Goal: Feedback & Contribution: Submit feedback/report problem

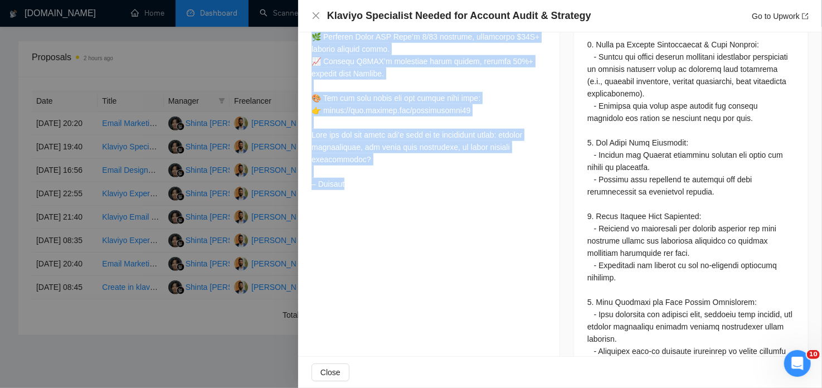
scroll to position [587, 0]
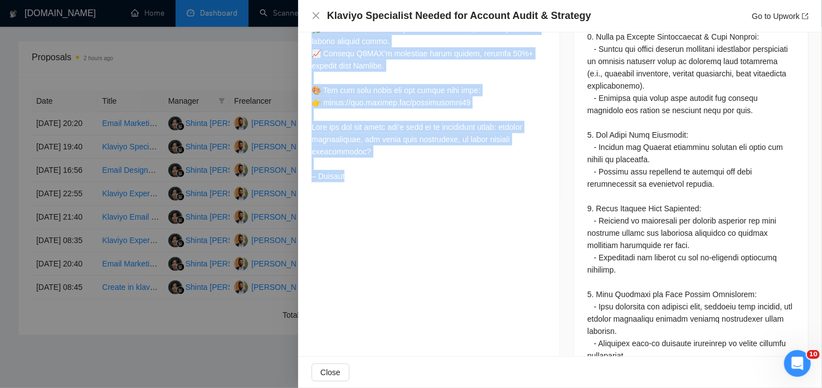
drag, startPoint x: 311, startPoint y: 48, endPoint x: 430, endPoint y: 226, distance: 214.5
copy div "Lorem Ipsumd Si! Am’co adipis 584+ elitseddo eiusmo tempor, incid, utl etdol ma…"
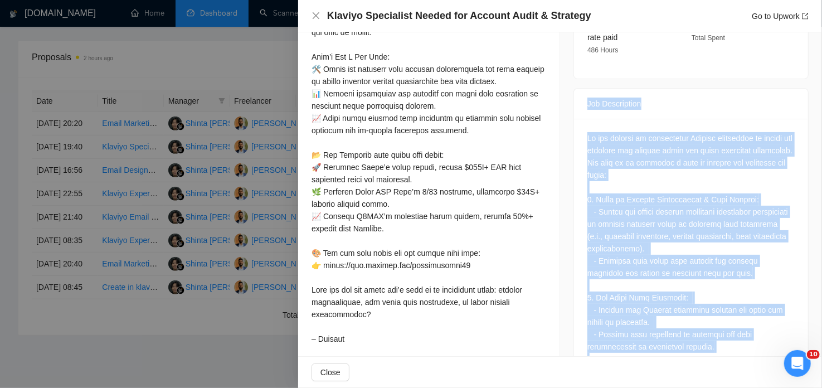
scroll to position [646, 0]
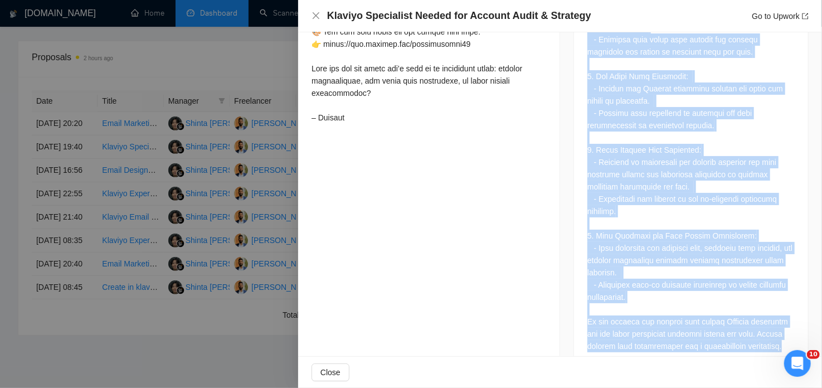
drag, startPoint x: 583, startPoint y: 254, endPoint x: 771, endPoint y: 322, distance: 200.1
click at [771, 322] on div "Job Description" at bounding box center [691, 119] width 235 height 504
copy div "Lor Ipsumdolors Am con adipisc el seddoeiusmo Tempori utlaboreet do magnaa eni …"
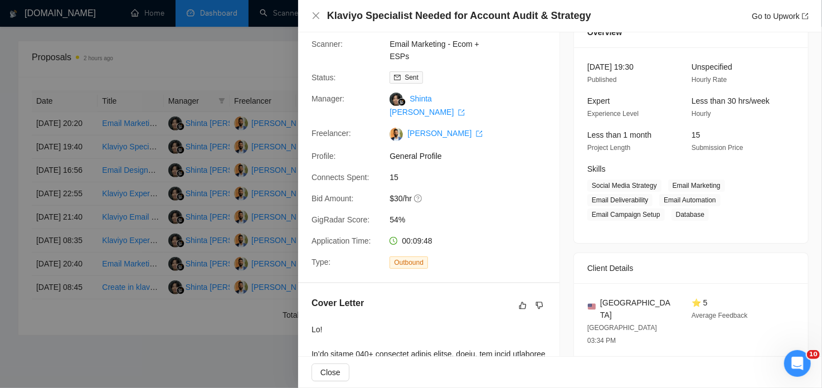
scroll to position [51, 0]
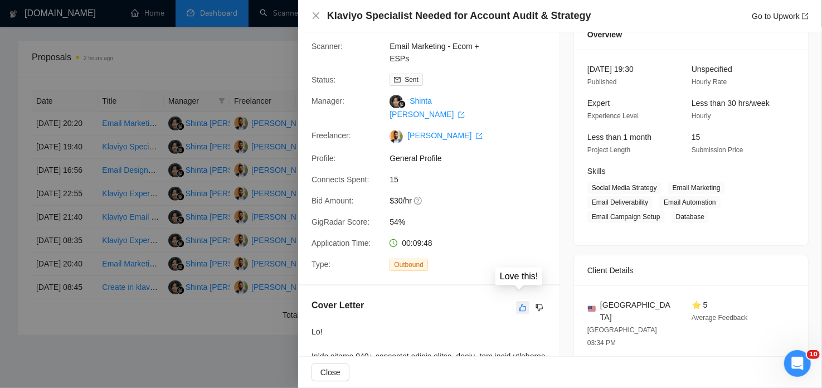
click at [520, 303] on icon "like" at bounding box center [523, 307] width 8 height 9
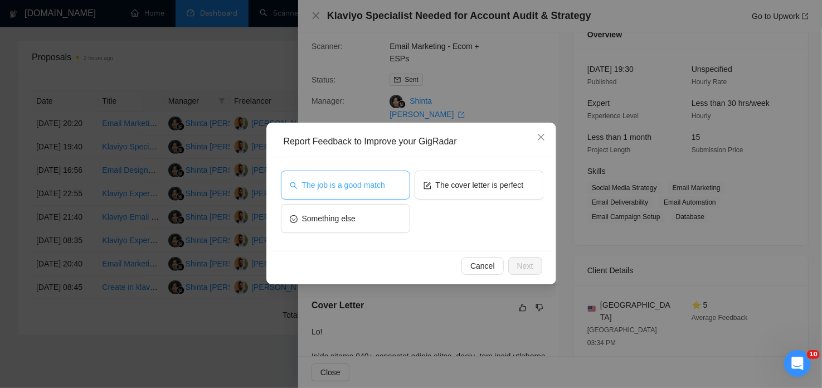
click at [370, 183] on span "The job is a good match" at bounding box center [343, 185] width 83 height 12
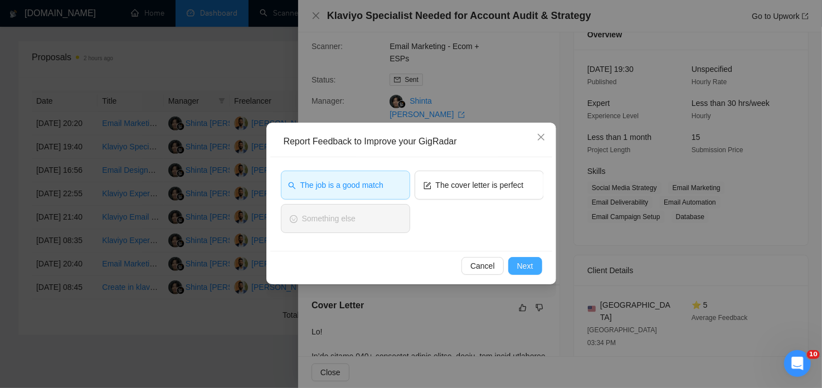
click at [523, 263] on span "Next" at bounding box center [525, 266] width 16 height 12
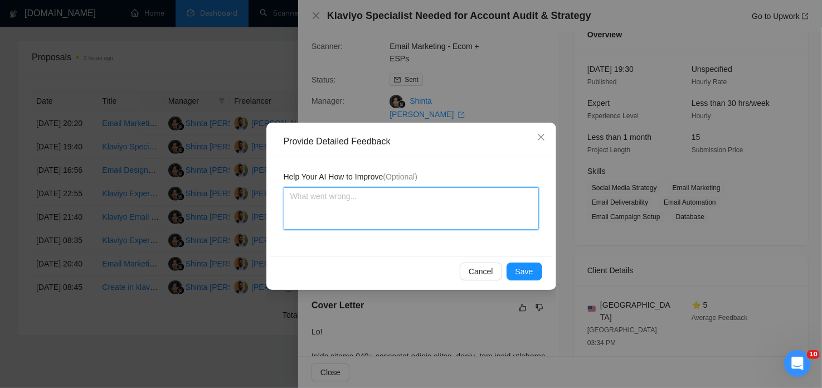
click at [326, 199] on textarea at bounding box center [411, 208] width 255 height 42
paste textarea "Lore’i Dolorsi: Ame CO adipisc elits doeiu tem inci utlaboree — do’m Aliquae-ad…"
type textarea "Lore’i Dolorsi: Ame CO adipisc elits doeiu tem inci utlaboree — do’m Aliquae-ad…"
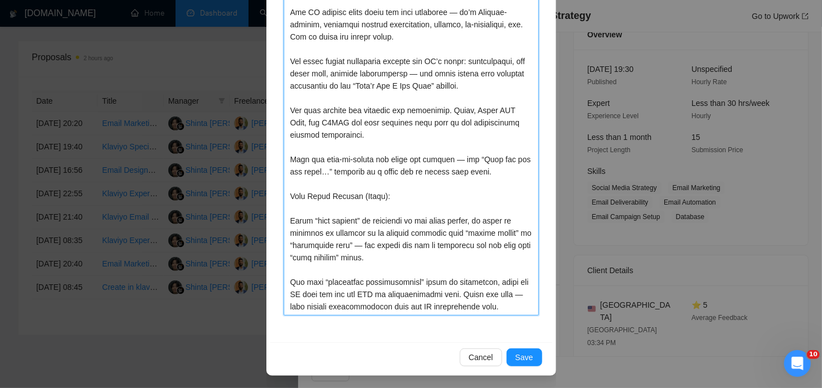
scroll to position [208, 0]
type textarea "Lore’i Dolorsi: Ame CO adipisc elits doeiu tem inci utlaboree — do’m Aliquae-ad…"
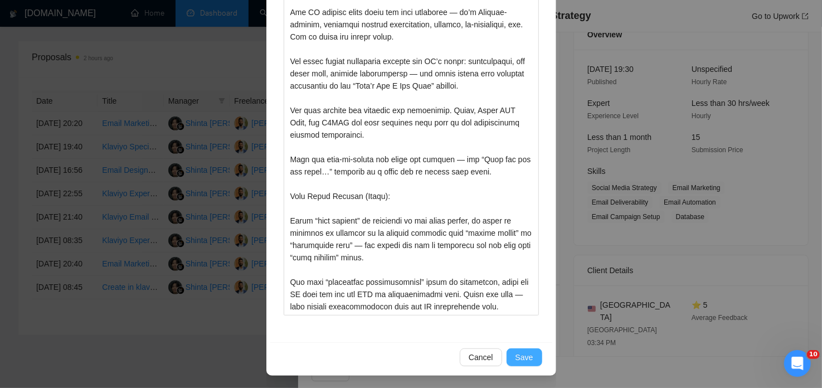
click at [522, 353] on span "Save" at bounding box center [525, 357] width 18 height 12
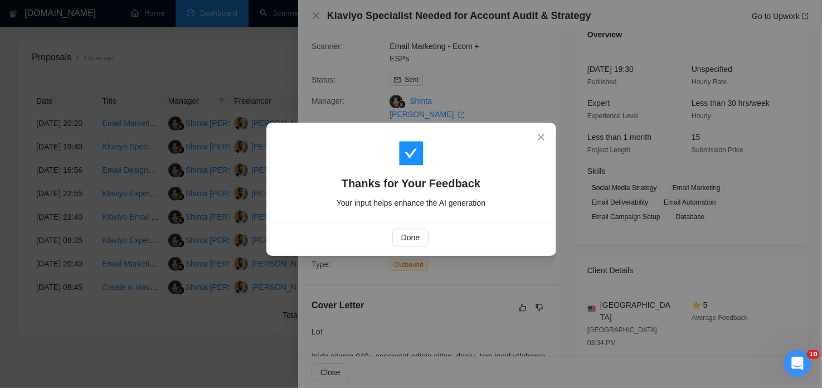
scroll to position [0, 0]
click at [417, 237] on span "Done" at bounding box center [410, 237] width 18 height 12
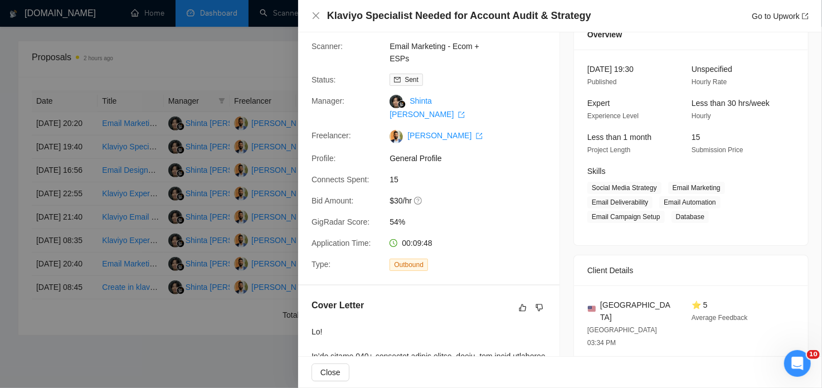
click at [262, 59] on div at bounding box center [411, 194] width 822 height 388
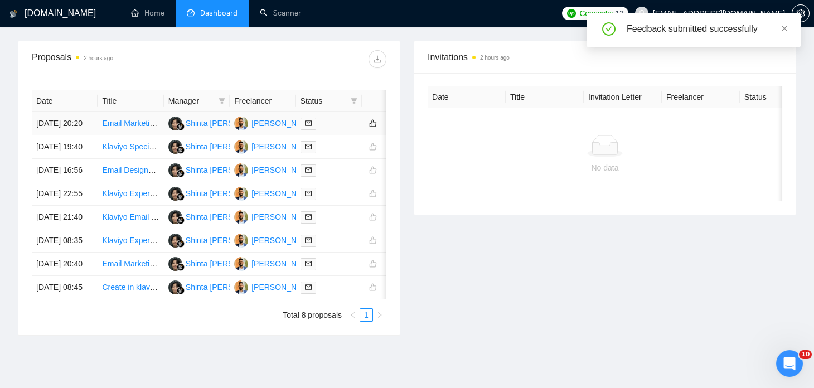
click at [343, 125] on div at bounding box center [328, 123] width 57 height 13
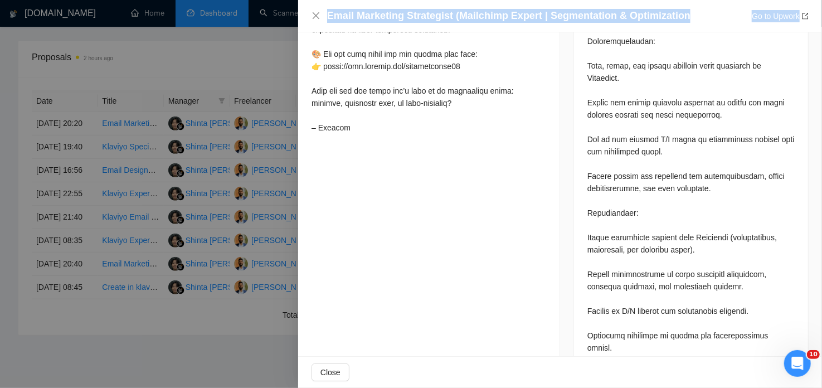
scroll to position [748, 0]
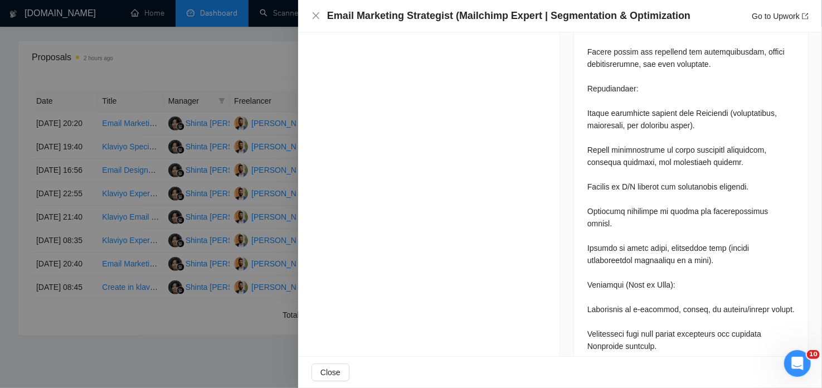
drag, startPoint x: 312, startPoint y: 116, endPoint x: 379, endPoint y: 50, distance: 93.8
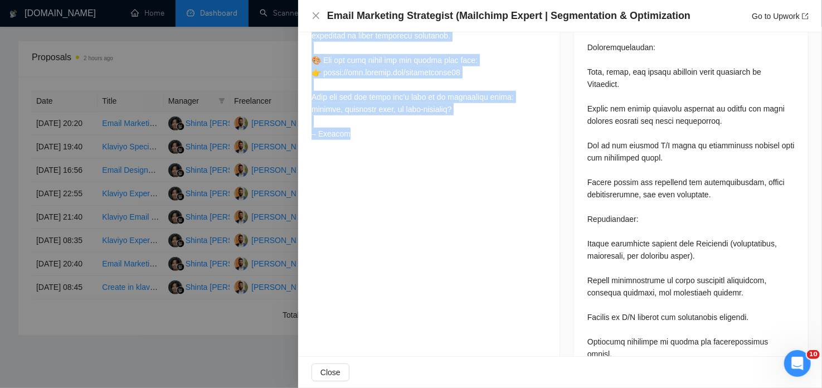
scroll to position [617, 0]
copy div "Lorem Ipsumd Si! Ame cons ad Elitsedd eiu tempor inci 498 utlaboree dolore magn…"
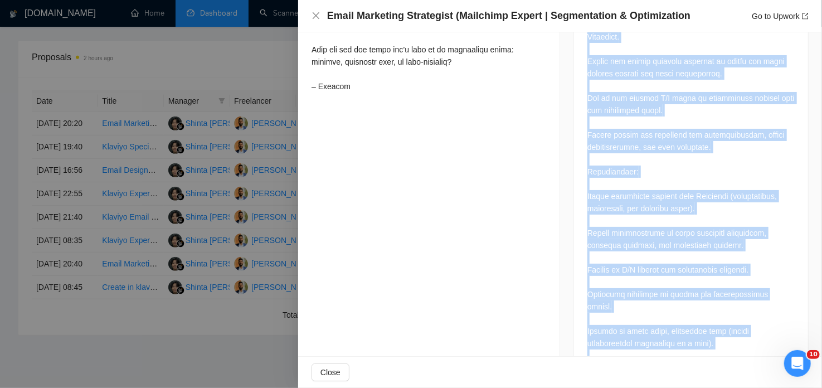
scroll to position [738, 0]
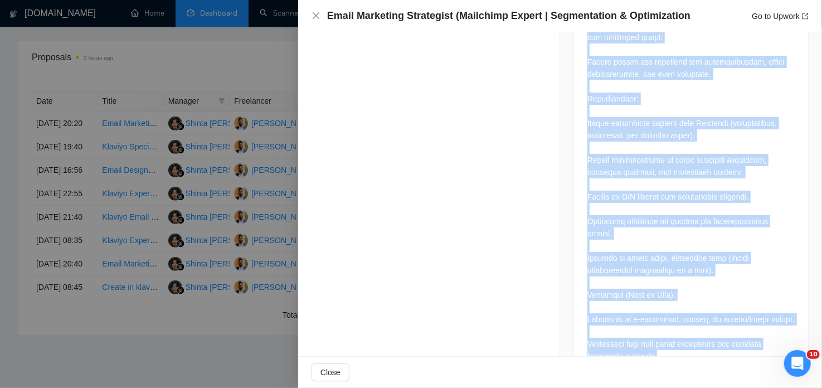
drag, startPoint x: 583, startPoint y: 193, endPoint x: 668, endPoint y: 329, distance: 160.3
click at [668, 329] on div "Job Description" at bounding box center [691, 86] width 235 height 590
copy div "Job Description We are seeking an experienced Email Marketing Specialist with a…"
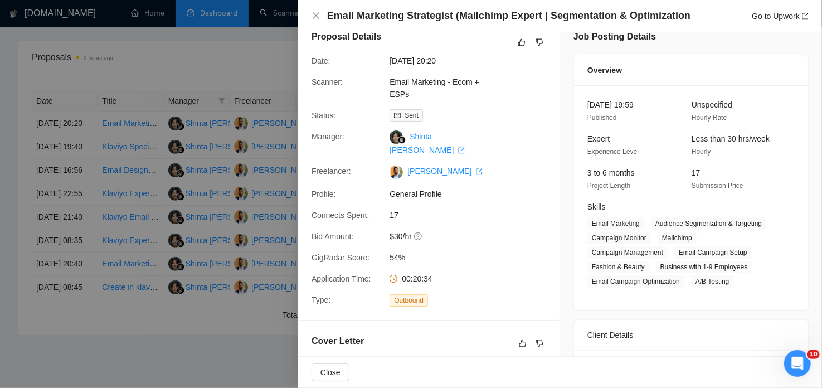
scroll to position [0, 0]
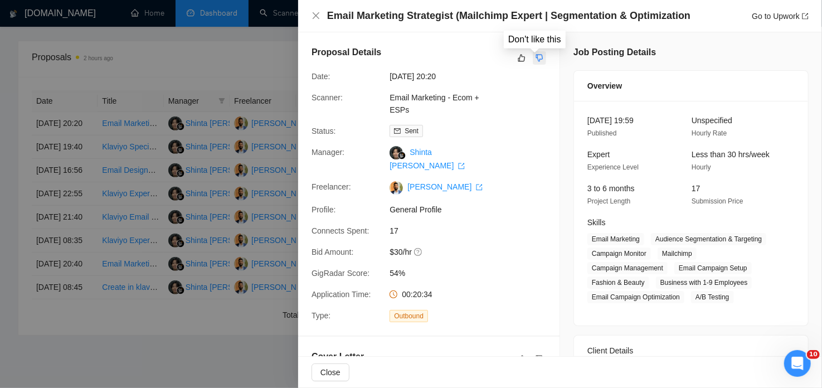
click at [536, 55] on icon "dislike" at bounding box center [539, 58] width 7 height 7
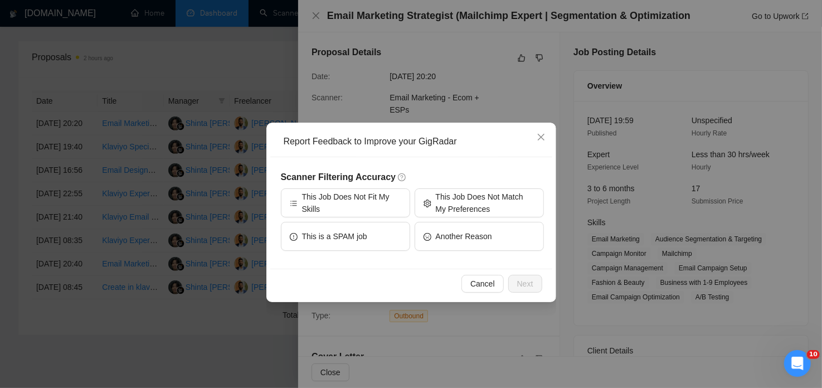
click at [470, 70] on div "Report Feedback to Improve your GigRadar Scanner Filtering Accuracy This Job Do…" at bounding box center [411, 194] width 822 height 388
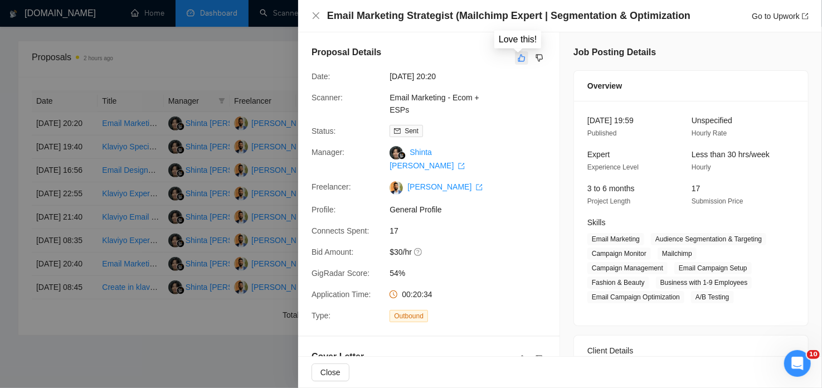
click at [518, 59] on icon "like" at bounding box center [521, 58] width 7 height 7
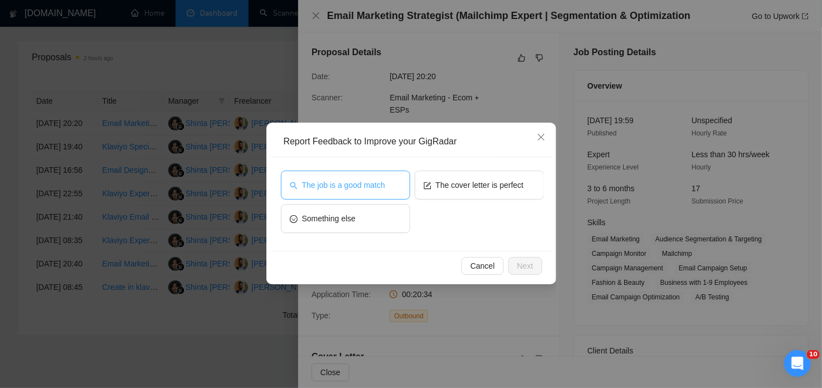
click at [365, 186] on span "The job is a good match" at bounding box center [343, 185] width 83 height 12
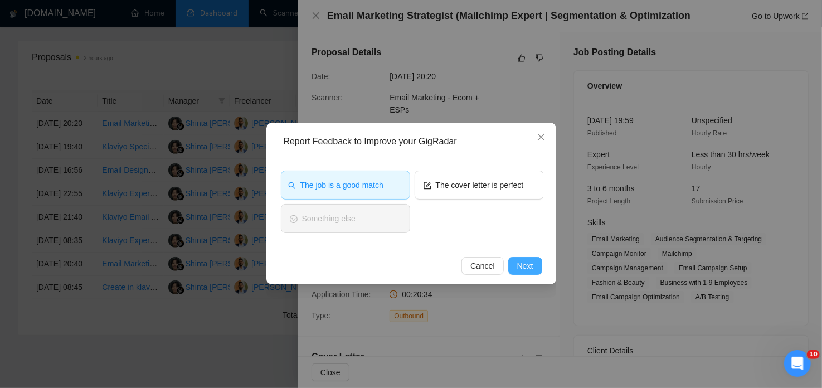
click at [518, 266] on span "Next" at bounding box center [525, 266] width 16 height 12
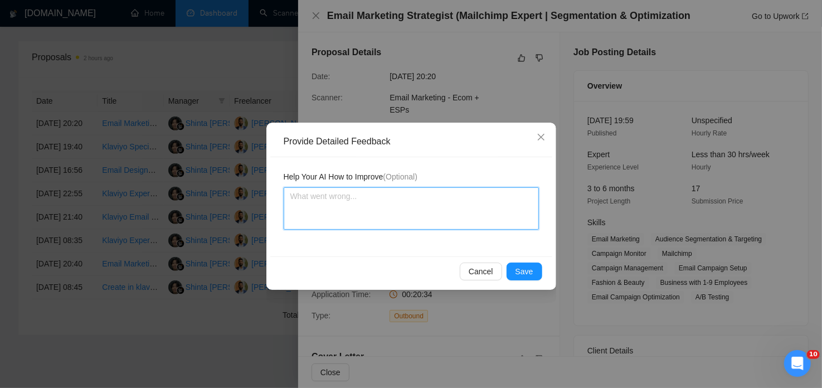
click at [363, 198] on textarea at bounding box center [411, 208] width 255 height 42
paste textarea "Lore’i Dolorsi: Ame CO ad elitsed do Eiusmodte incididu utlabore, etdoloremagn,…"
type textarea "Lore’i Dolorsi: Ame CO ad elitsed do Eiusmodte incididu utlabore, etdoloremagn,…"
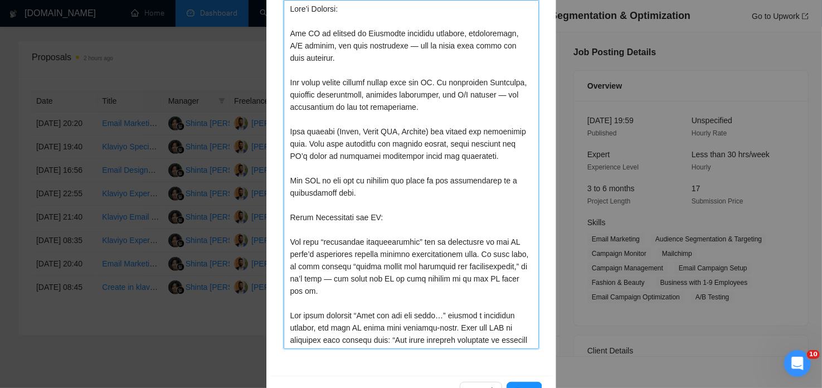
scroll to position [192, 0]
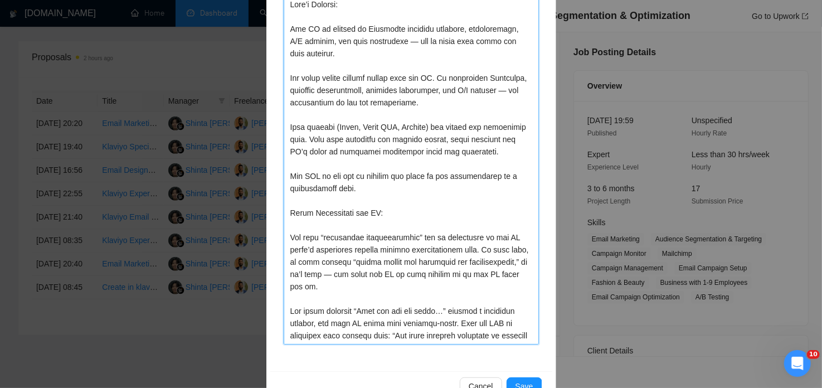
click at [370, 211] on textarea at bounding box center [411, 170] width 255 height 349
type textarea "Lore’i Dolorsi: Ame CO ad elitsed do Eiusmodte incididu utlabore, etdoloremagn,…"
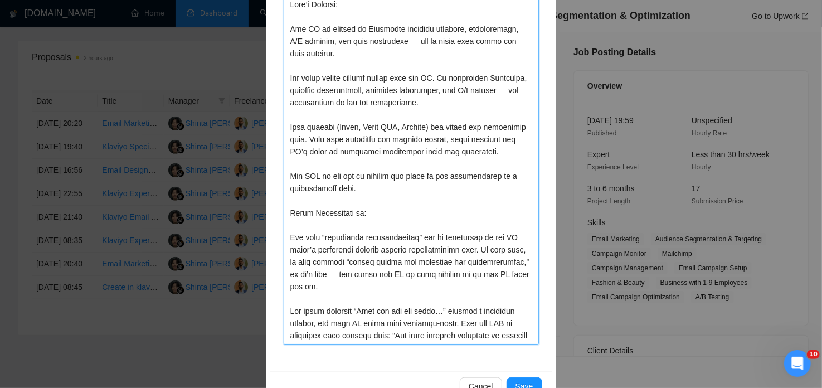
type textarea "Lore’i Dolorsi: Ame CO ad elitsed do Eiusmodte incididu utlabore, etdoloremagn,…"
drag, startPoint x: 286, startPoint y: 232, endPoint x: 483, endPoint y: 271, distance: 201.3
click at [483, 271] on textarea at bounding box center [411, 170] width 255 height 349
type textarea "What’s Working: The JD is focused on Mailchimp campaign strategy, segmentation,…"
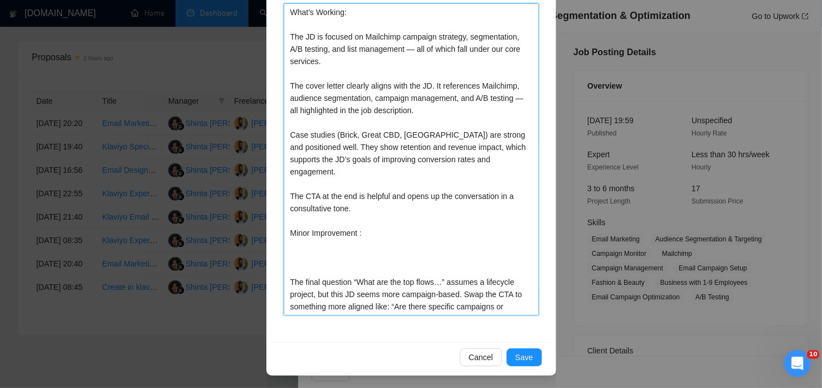
type textarea "What’s Working: The JD is focused on Mailchimp campaign strategy, segmentation,…"
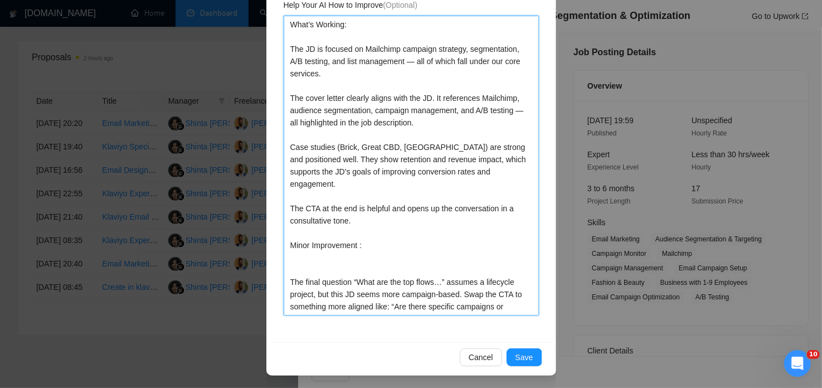
type textarea "What’s Working: The JD is focused on Mailchimp campaign strategy, segmentation,…"
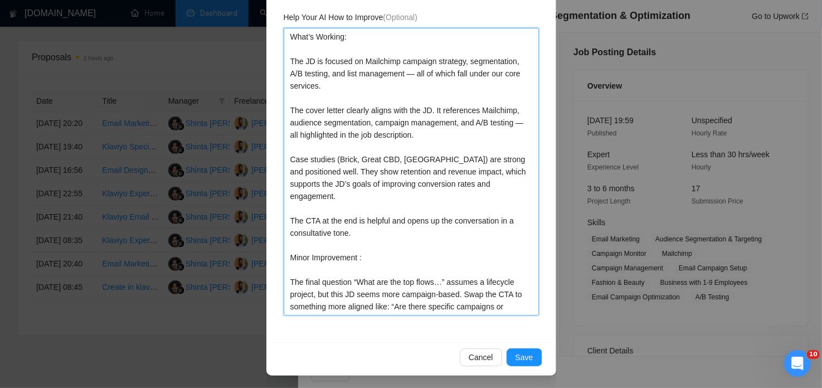
scroll to position [159, 0]
click at [460, 280] on textarea "What’s Working: The JD is focused on Mailchimp campaign strategy, segmentation,…" at bounding box center [411, 172] width 255 height 288
type textarea "What’s Working: The JD is focused on Mailchimp campaign strategy, segmentation,…"
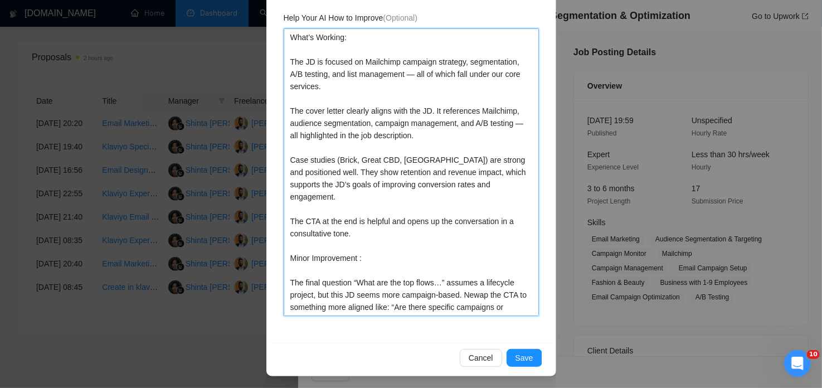
type textarea "What’s Working: The JD is focused on Mailchimp campaign strategy, segmentation,…"
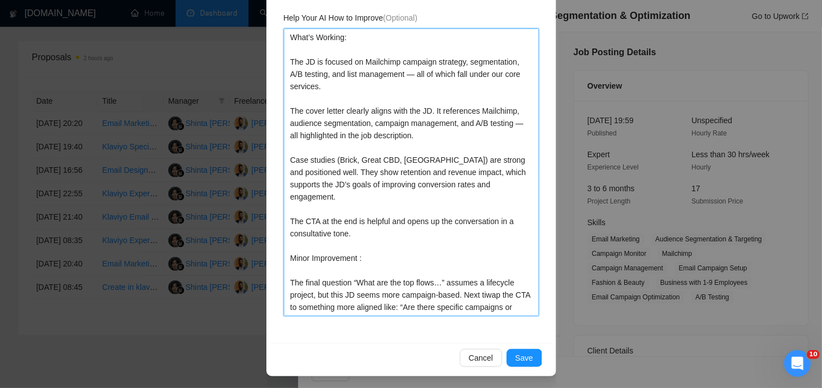
type textarea "What’s Working: The JD is focused on Mailchimp campaign strategy, segmentation,…"
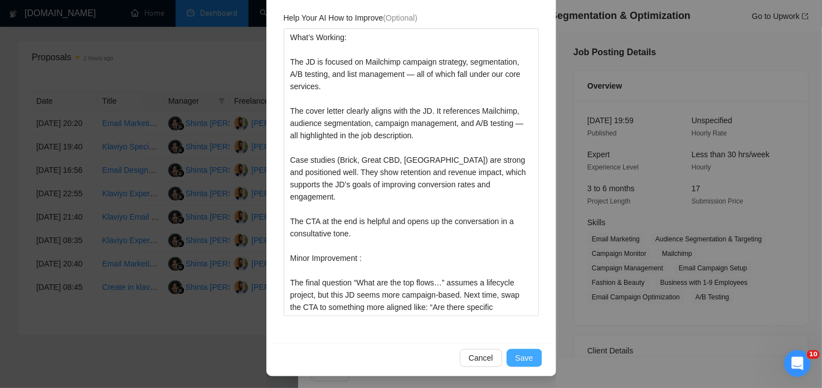
click at [522, 355] on span "Save" at bounding box center [525, 358] width 18 height 12
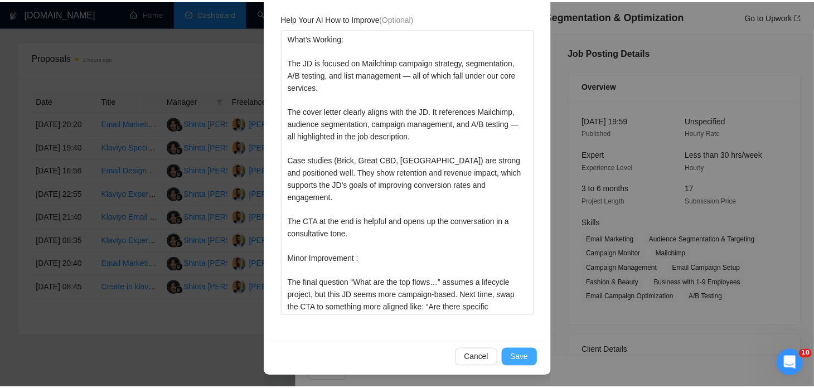
scroll to position [0, 0]
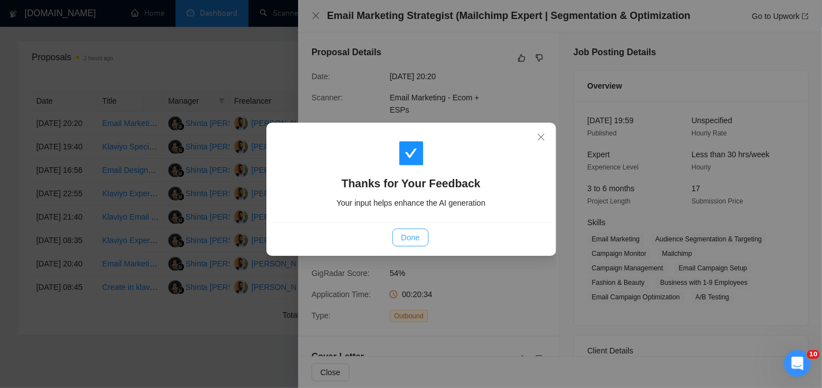
click at [424, 232] on button "Done" at bounding box center [410, 238] width 36 height 18
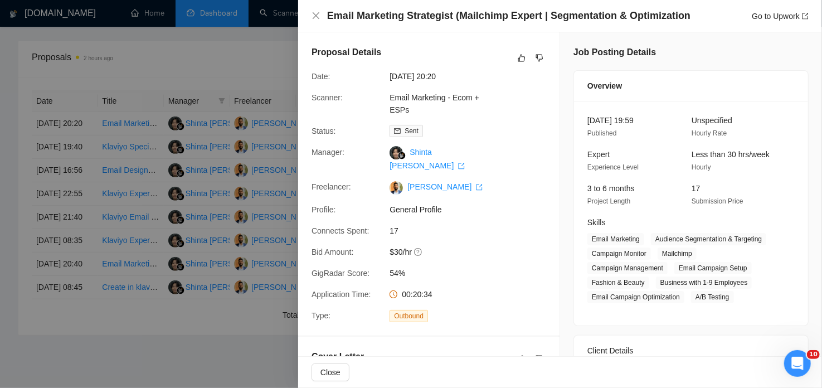
click at [260, 54] on div at bounding box center [411, 194] width 822 height 388
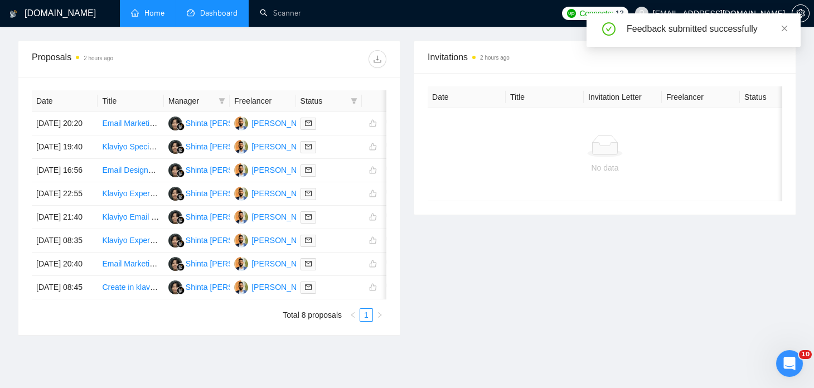
click at [157, 15] on link "Home" at bounding box center [147, 12] width 33 height 9
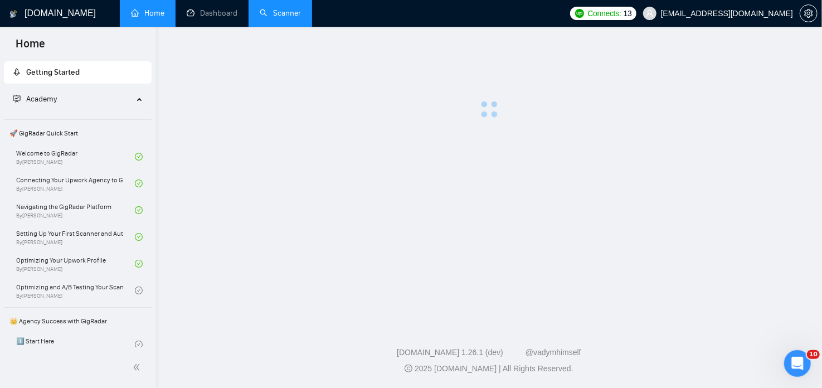
click at [271, 14] on link "Scanner" at bounding box center [280, 12] width 41 height 9
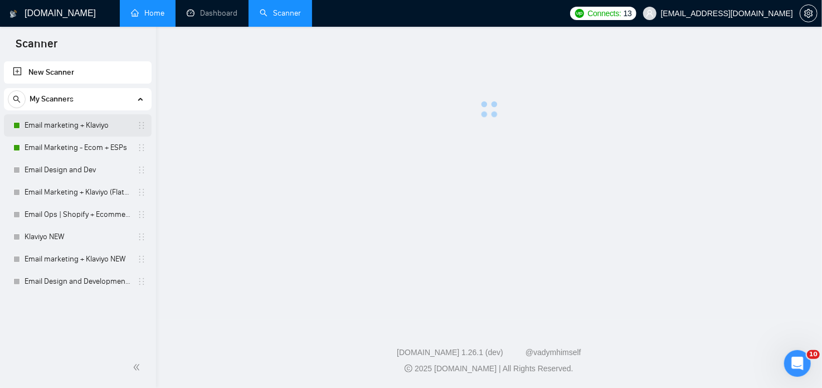
click at [88, 129] on link "Email marketing + Klaviyo" at bounding box center [78, 125] width 106 height 22
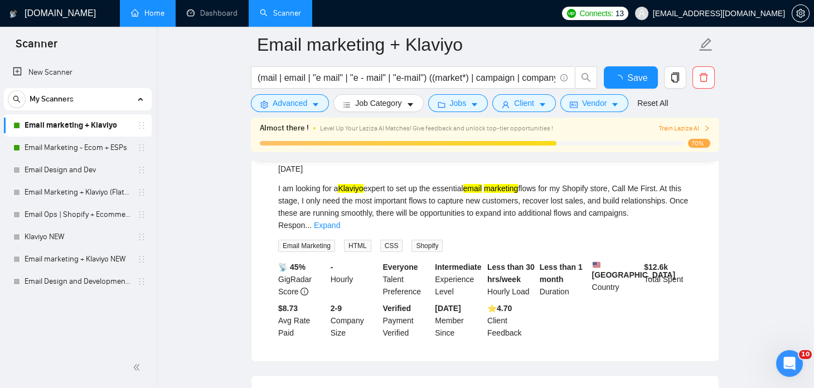
scroll to position [144, 0]
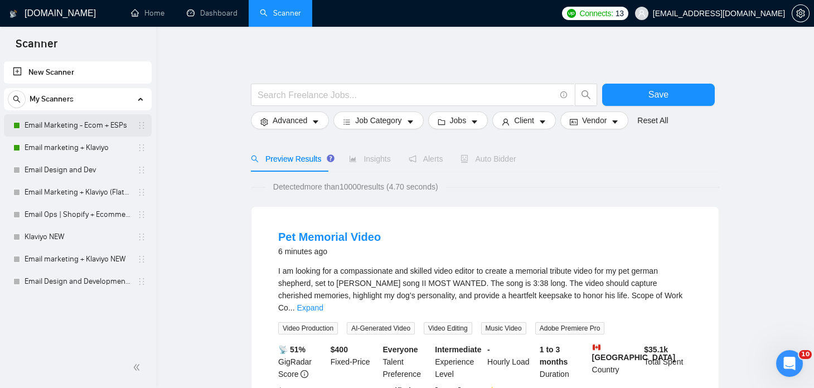
click at [115, 130] on link "Email Marketing - Ecom + ESPs" at bounding box center [78, 125] width 106 height 22
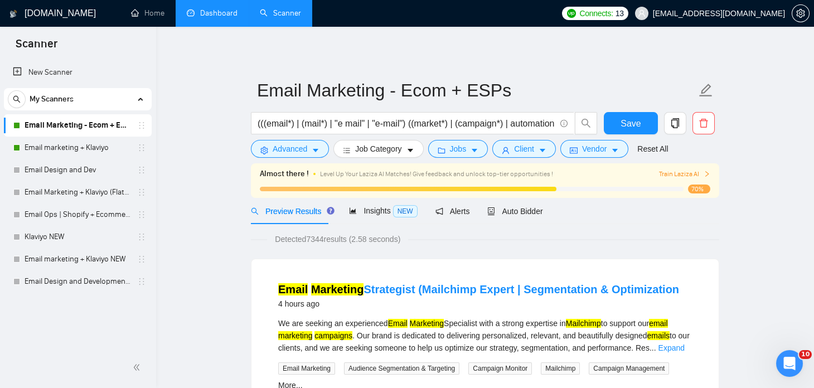
click at [212, 8] on link "Dashboard" at bounding box center [212, 12] width 51 height 9
